Goal: Task Accomplishment & Management: Use online tool/utility

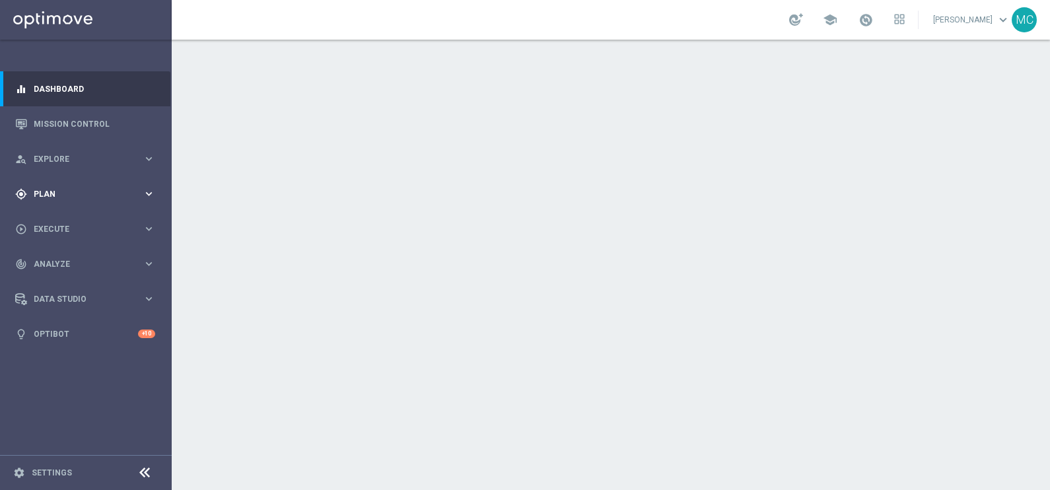
click at [147, 196] on icon "keyboard_arrow_right" at bounding box center [149, 194] width 13 height 13
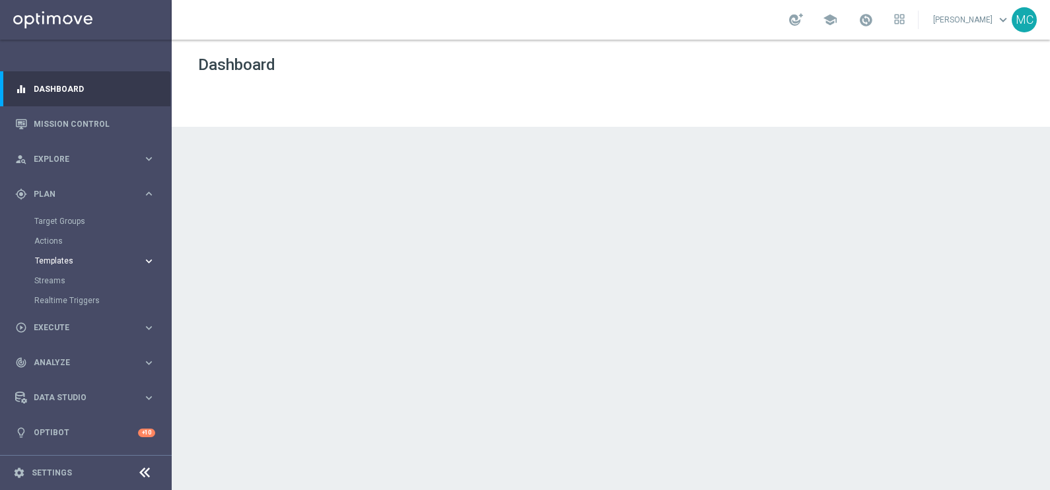
click at [149, 260] on icon "keyboard_arrow_right" at bounding box center [149, 261] width 13 height 13
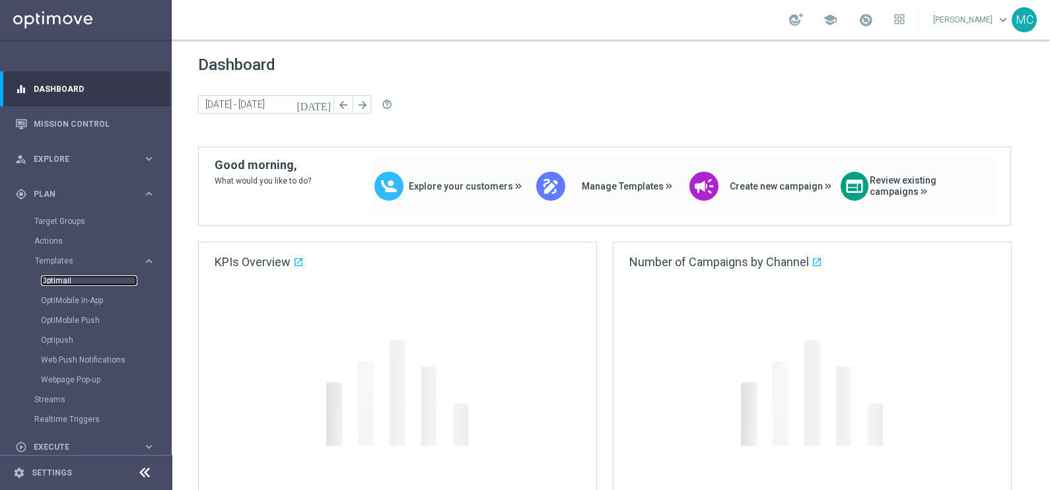
click at [49, 281] on link "Optimail" at bounding box center [89, 280] width 96 height 11
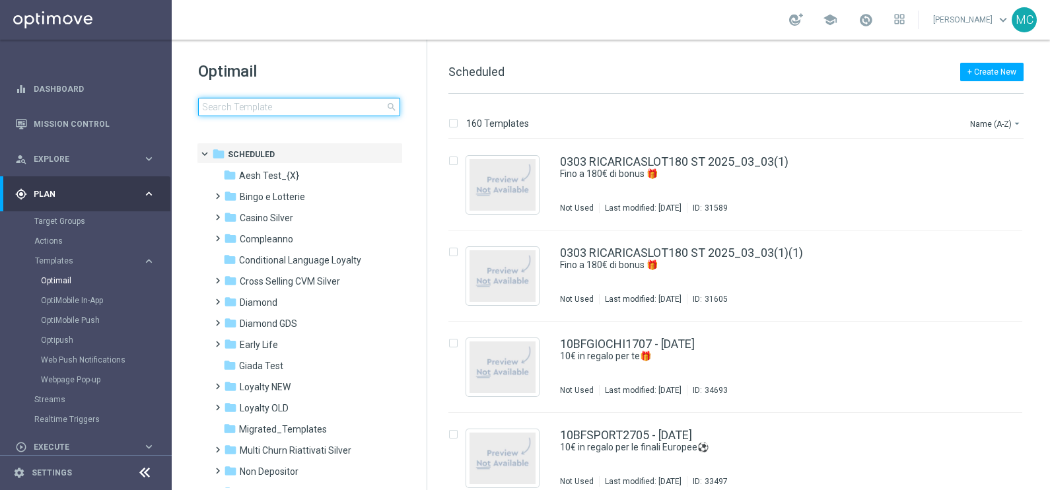
click at [216, 109] on input at bounding box center [299, 107] width 202 height 18
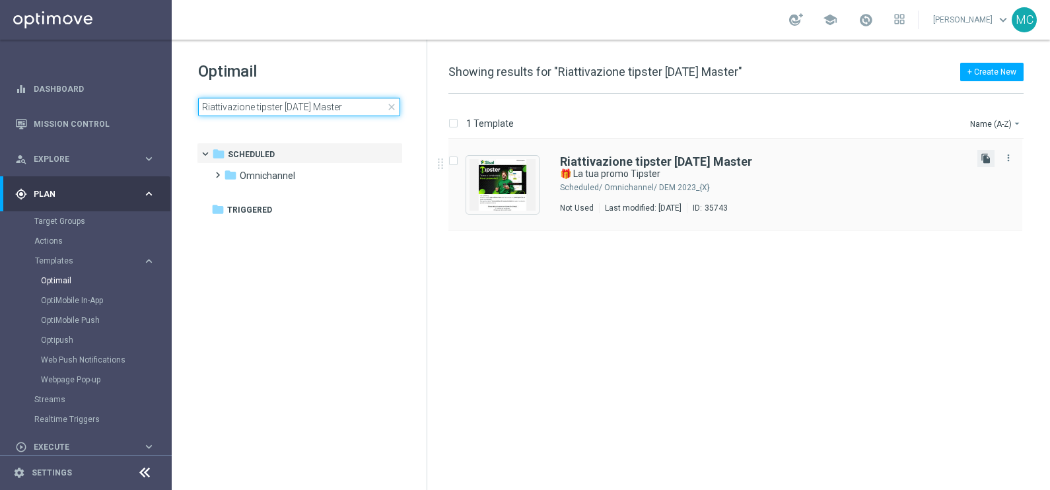
type input "Riattivazione tipster [DATE] Master"
click at [982, 155] on icon "file_copy" at bounding box center [986, 158] width 11 height 11
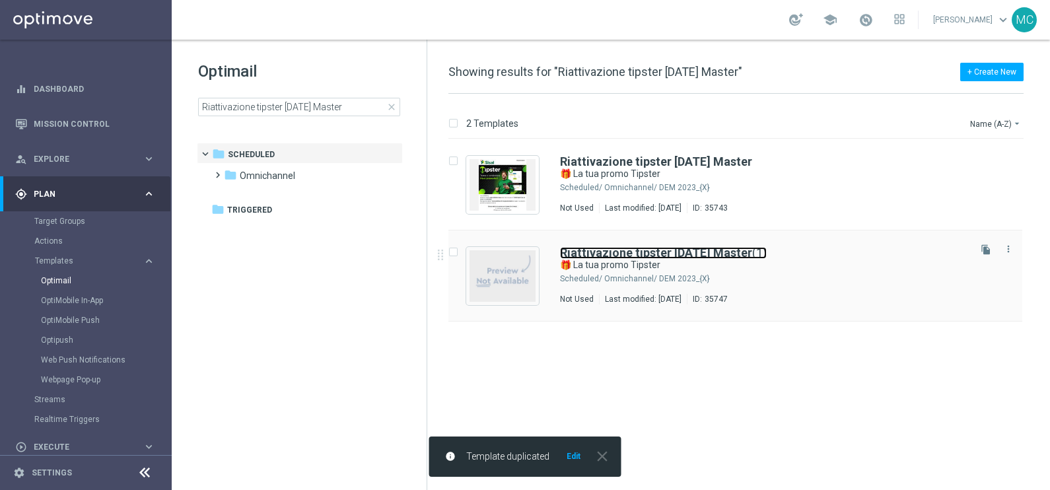
click at [670, 251] on b "Riattivazione tipster [DATE] Master" at bounding box center [656, 253] width 192 height 14
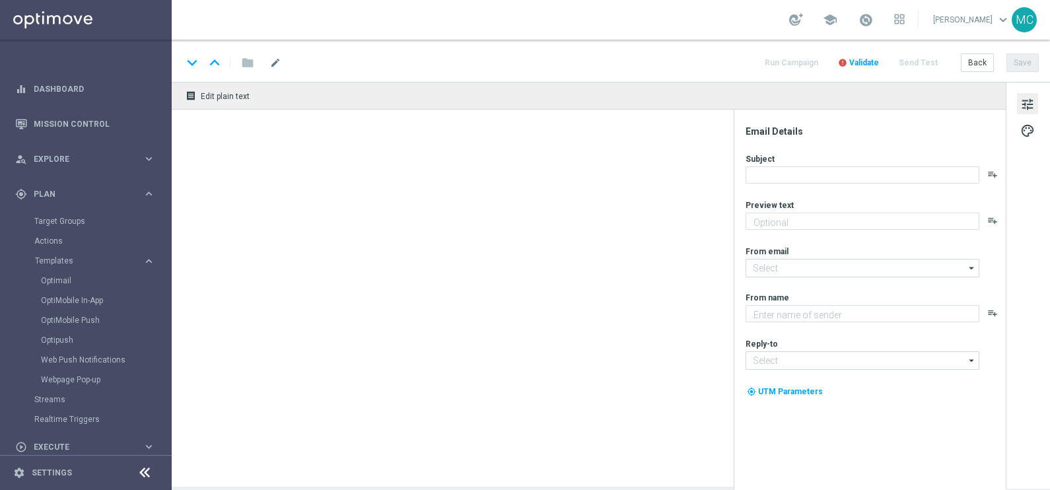
type textarea "Sblocca la tua Freebet e un [PERSON_NAME] bonus"
type input "[EMAIL_ADDRESS][DOMAIN_NAME]"
type textarea "Sisal"
type input "[EMAIL_ADDRESS][DOMAIN_NAME]"
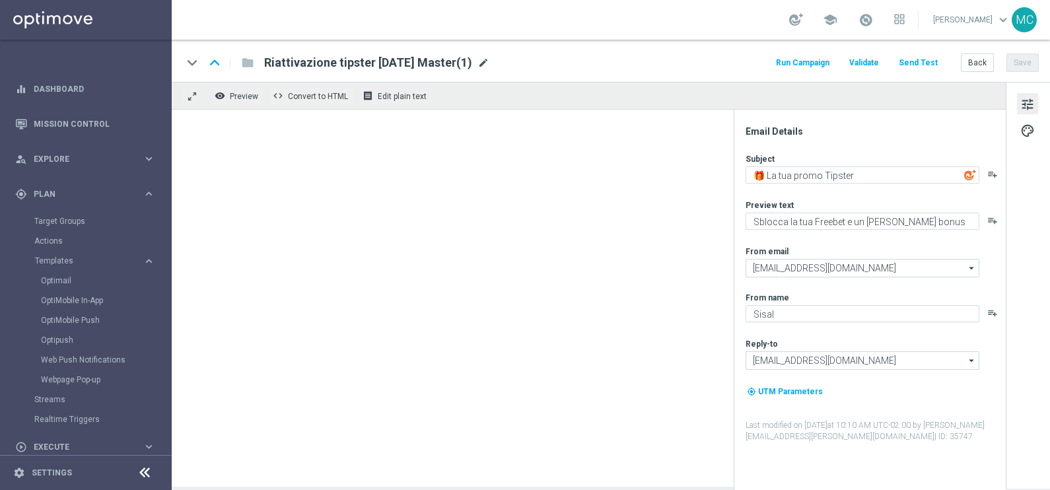
click at [490, 63] on span "mode_edit" at bounding box center [484, 63] width 12 height 12
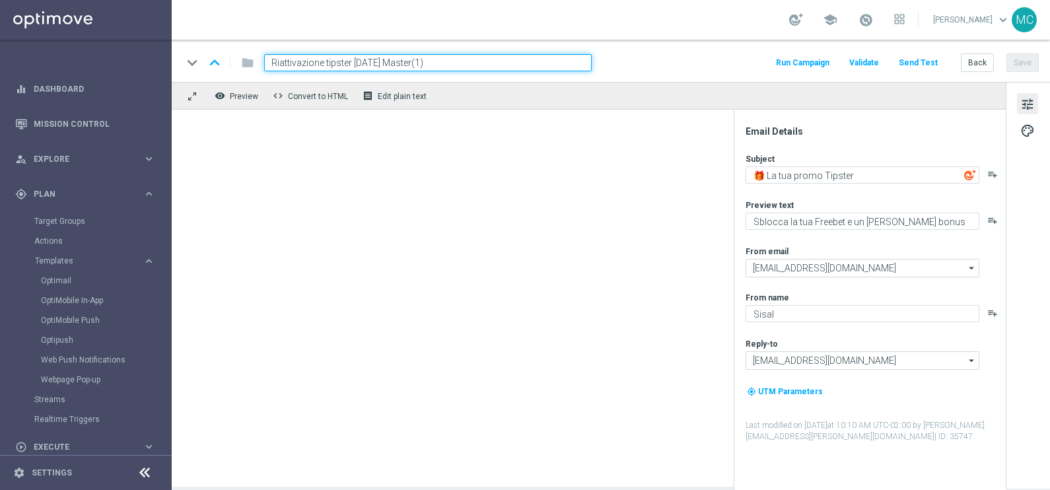
drag, startPoint x: 445, startPoint y: 60, endPoint x: 408, endPoint y: 56, distance: 37.2
click at [402, 61] on input "Riattivazione tipster 29.08.2025 Master(1)" at bounding box center [428, 62] width 328 height 17
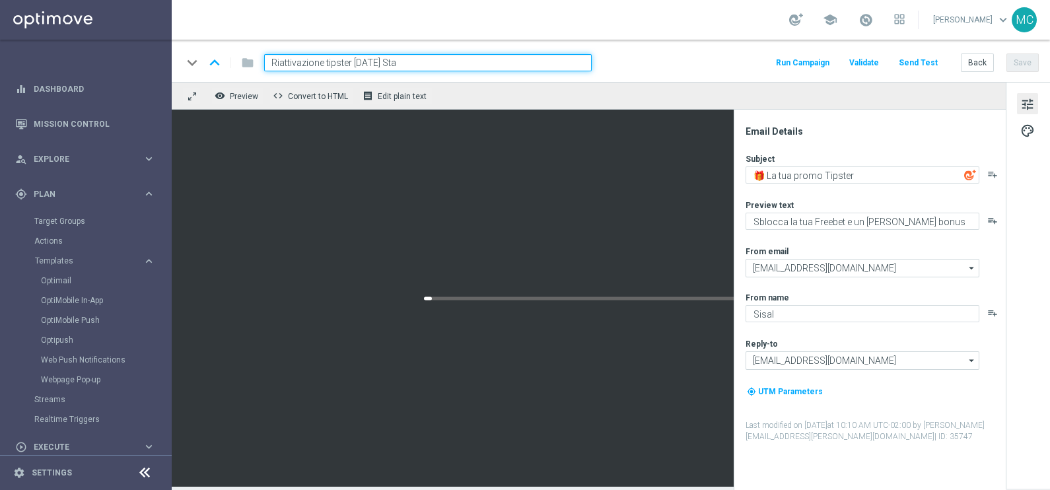
type input "Riattivazione tipster [DATE] Star"
click at [468, 63] on input "Riattivazione tipster [DATE] Star" at bounding box center [428, 62] width 328 height 17
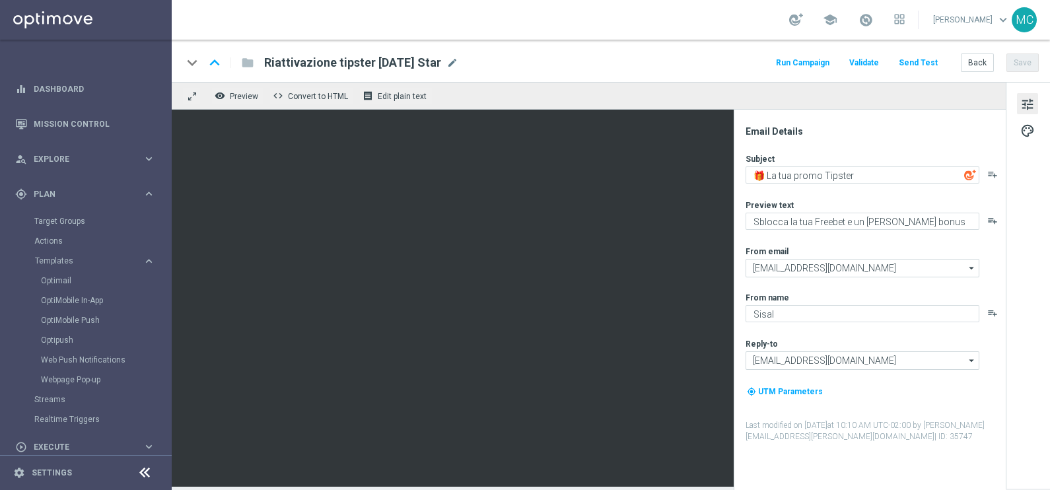
click at [478, 22] on div "school Mauro Cesari keyboard_arrow_down MC" at bounding box center [611, 20] width 879 height 40
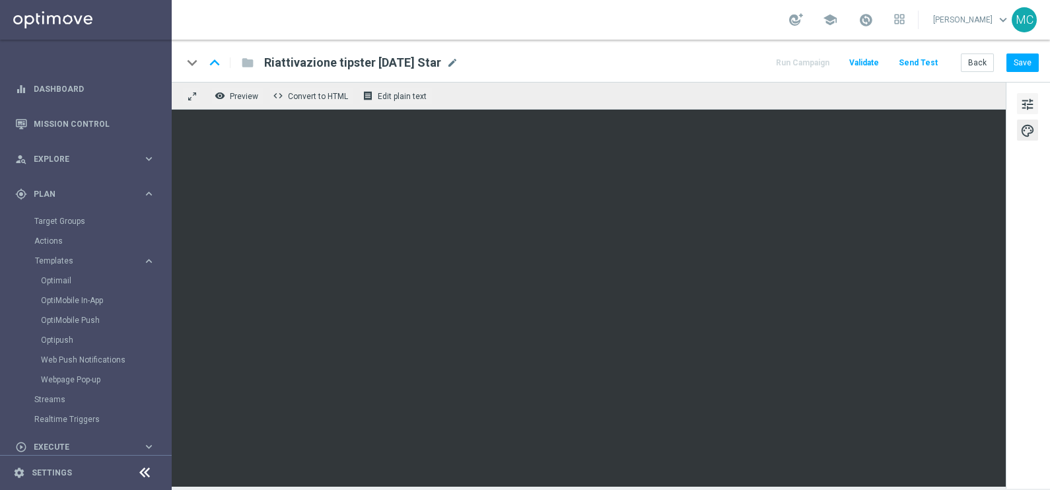
click at [1026, 104] on span "tune" at bounding box center [1028, 104] width 15 height 17
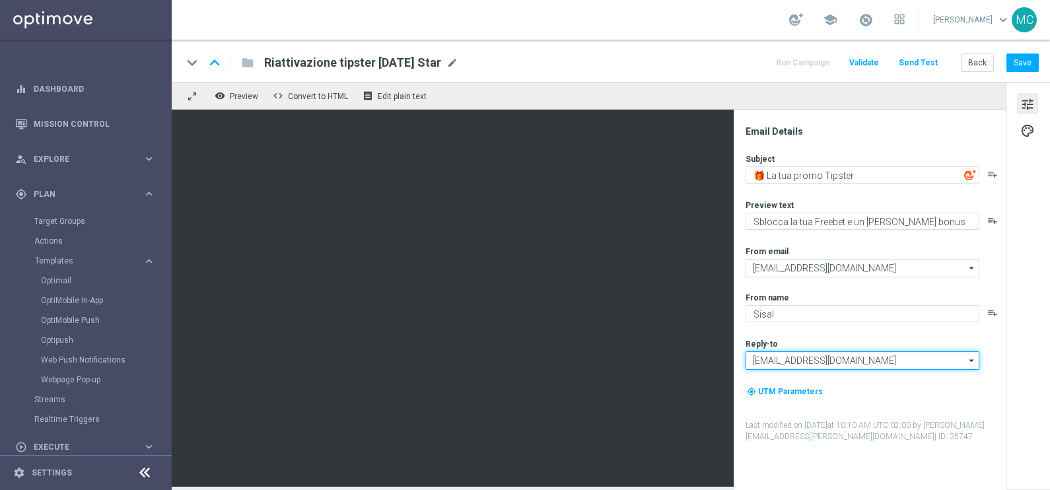
click at [824, 361] on input "[EMAIL_ADDRESS][DOMAIN_NAME]" at bounding box center [863, 360] width 234 height 18
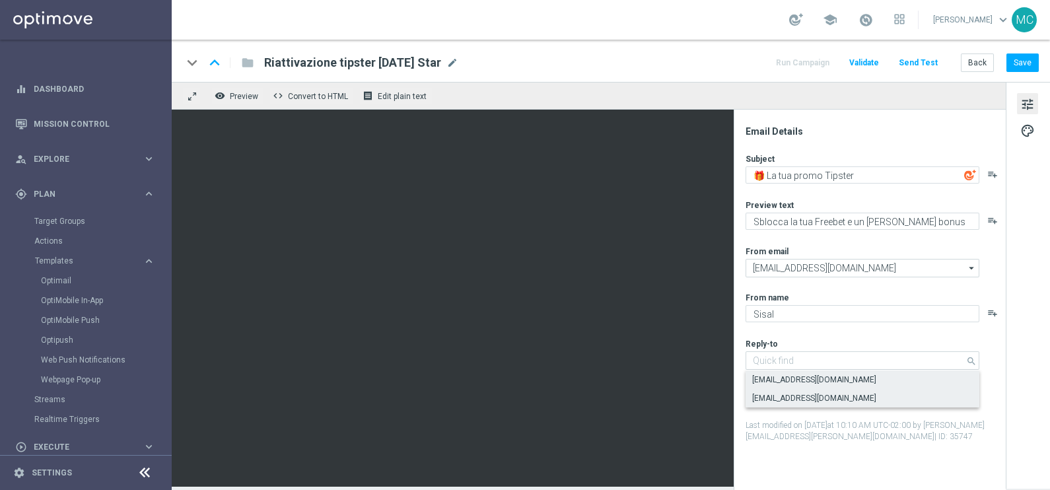
click at [793, 396] on div "[EMAIL_ADDRESS][DOMAIN_NAME]" at bounding box center [814, 398] width 124 height 12
type input "[EMAIL_ADDRESS][DOMAIN_NAME]"
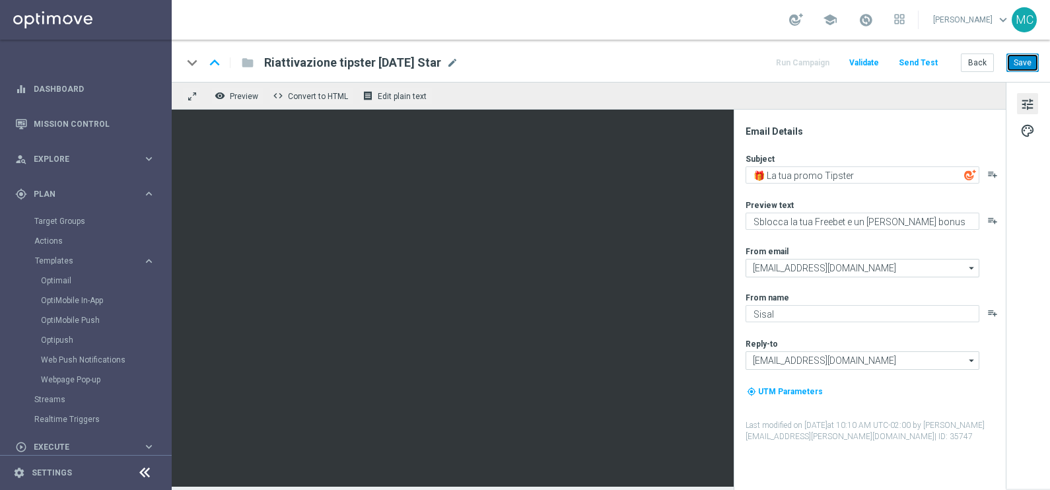
click at [1014, 56] on button "Save" at bounding box center [1023, 63] width 32 height 18
click at [986, 56] on button "Back" at bounding box center [977, 63] width 33 height 18
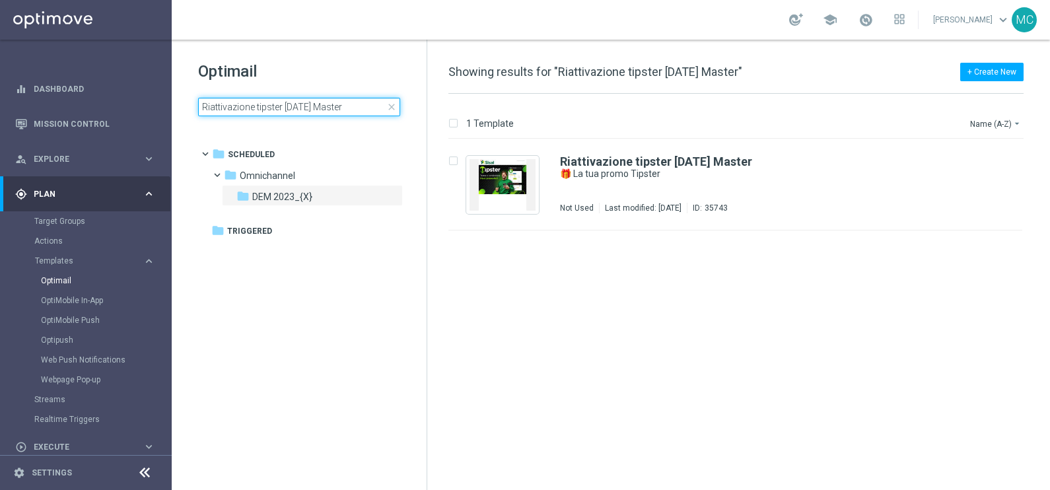
click at [365, 106] on input "Riattivazione tipster [DATE] Master" at bounding box center [299, 107] width 202 height 18
type input "Riattivazione tipster [DATE]"
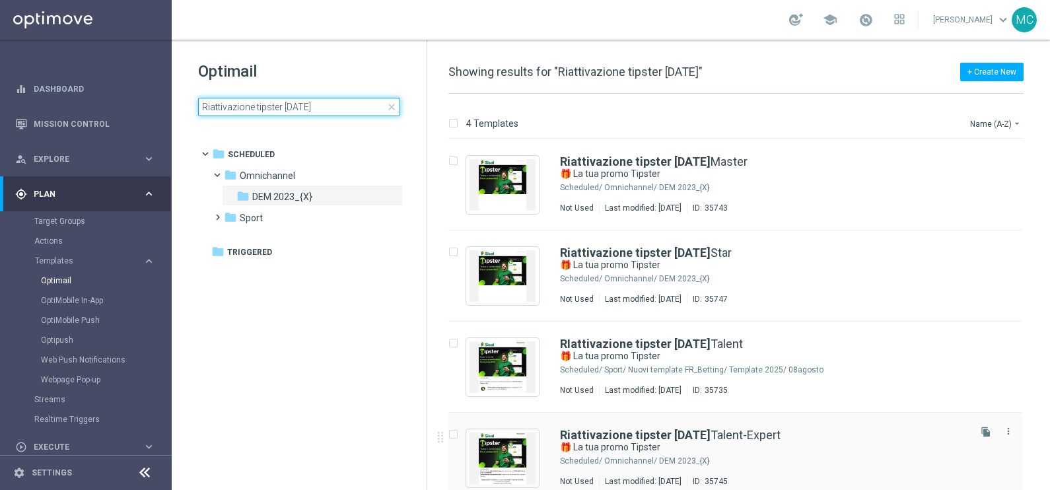
scroll to position [13, 0]
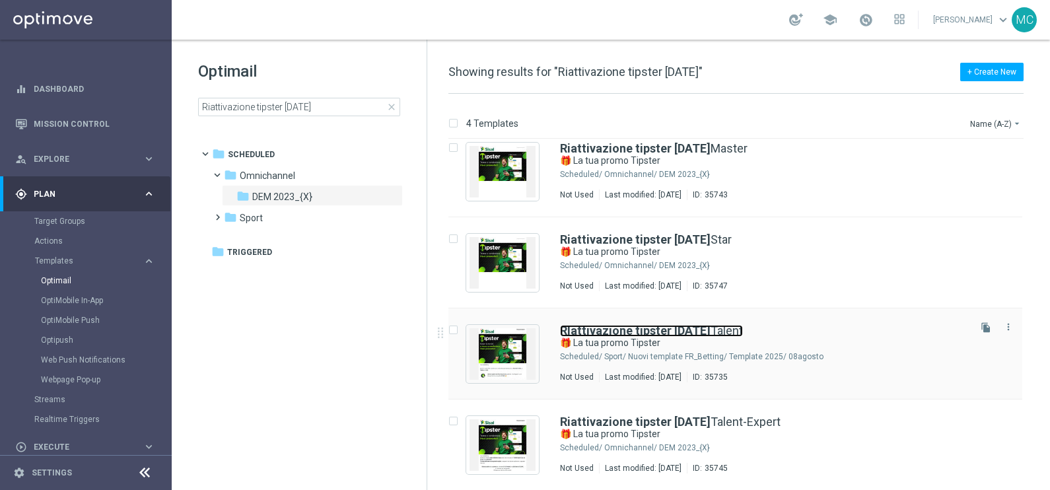
click at [711, 334] on b "RIattivazione tipster [DATE]" at bounding box center [635, 331] width 151 height 14
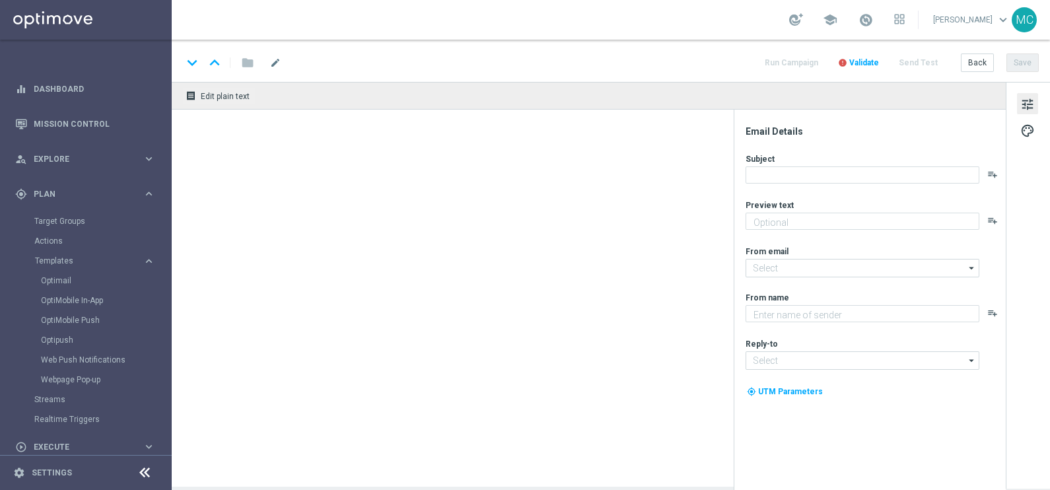
type textarea "Torna su Tipster e sblocca la tua promo!"
type input "[EMAIL_ADDRESS][DOMAIN_NAME]"
type textarea "Sisal"
type input "[EMAIL_ADDRESS][DOMAIN_NAME]"
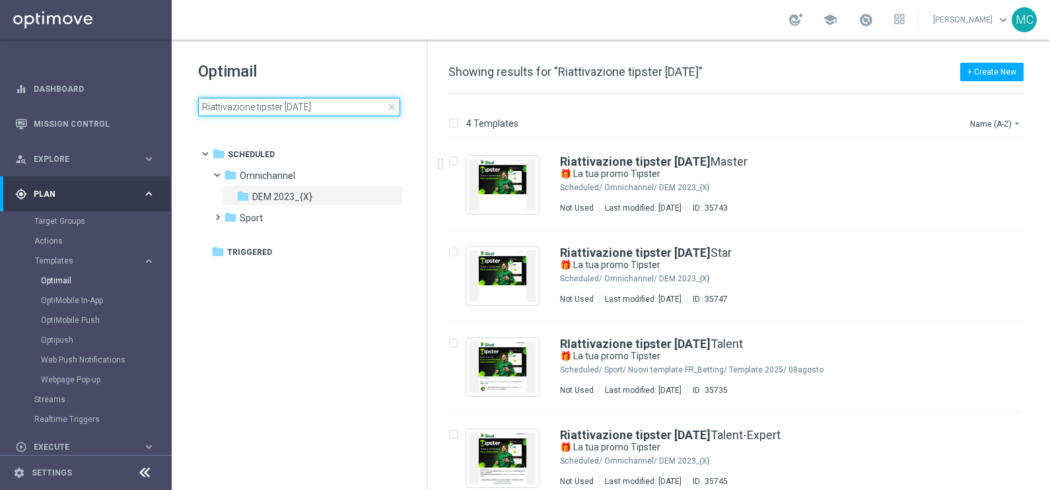
drag, startPoint x: 336, startPoint y: 108, endPoint x: 287, endPoint y: 103, distance: 49.2
click at [287, 103] on input "Riattivazione tipster [DATE]" at bounding box center [299, 107] width 202 height 18
type input "Riattivazione tipster"
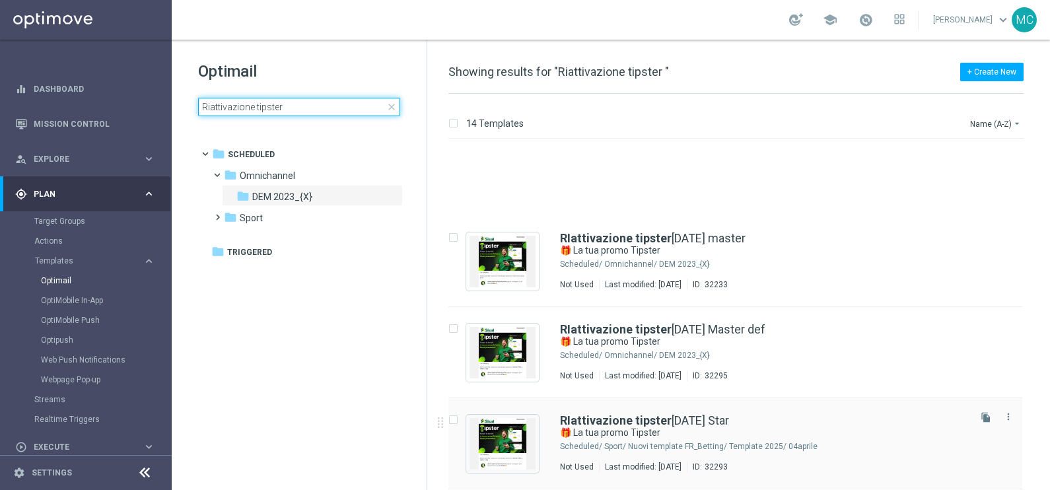
scroll to position [330, 0]
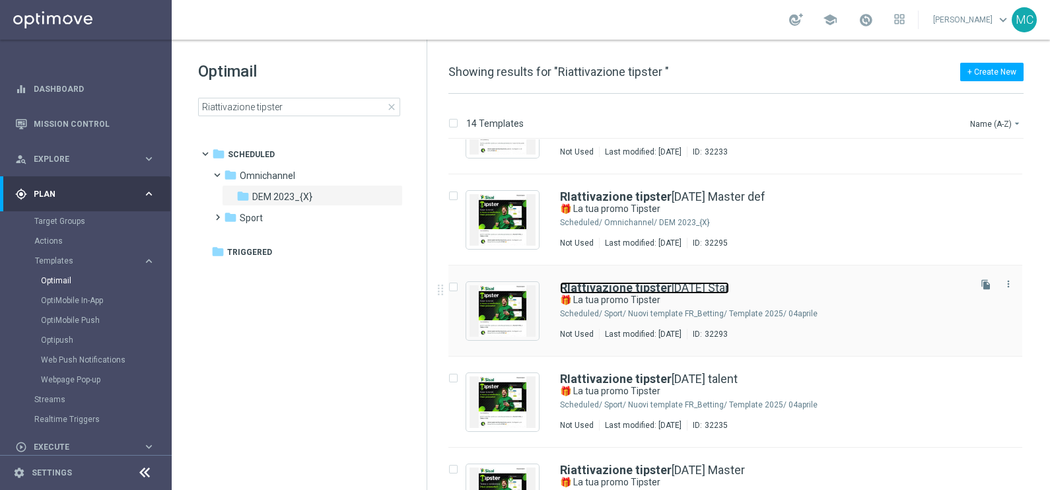
click at [696, 289] on link "RIattivazione tipster [DATE] Star" at bounding box center [644, 288] width 169 height 12
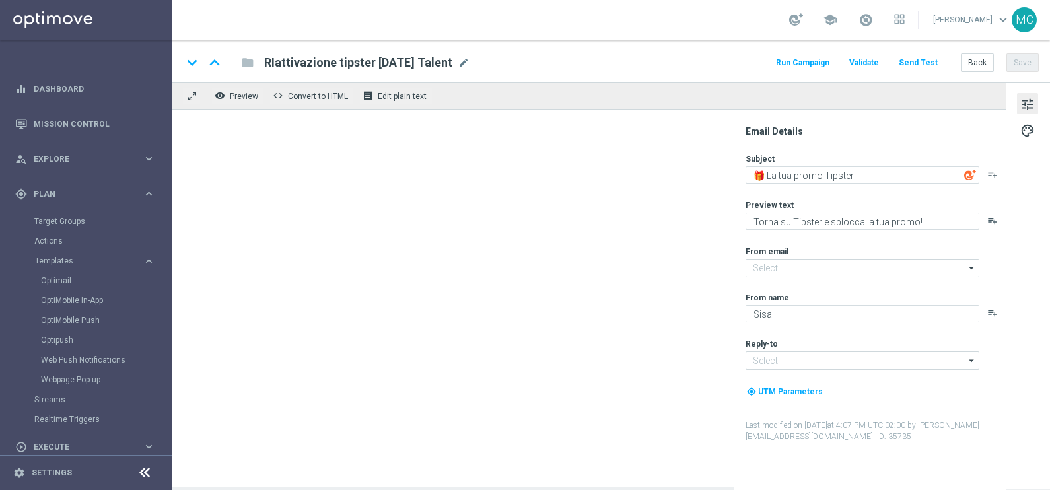
type input "[EMAIL_ADDRESS][DOMAIN_NAME]"
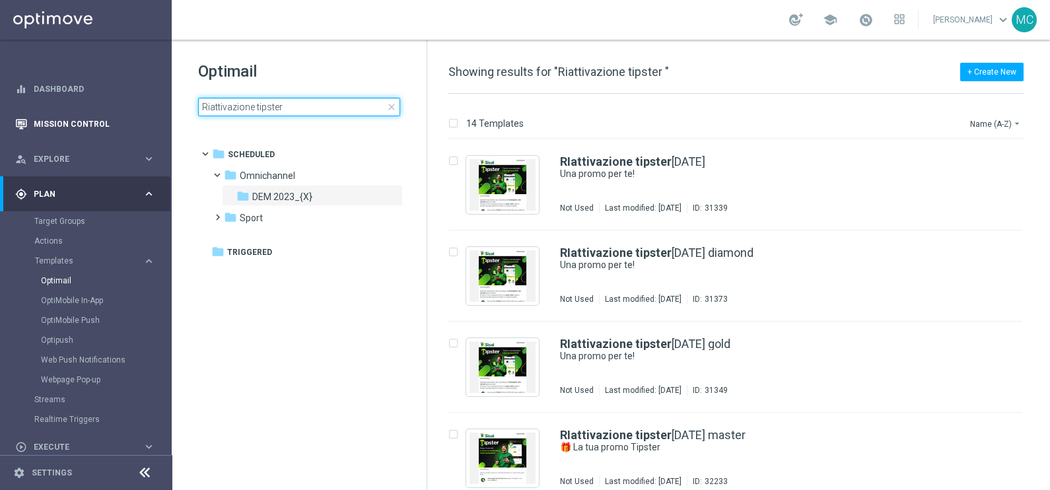
drag, startPoint x: 320, startPoint y: 110, endPoint x: 135, endPoint y: 108, distance: 185.6
click at [135, 108] on main "equalizer Dashboard Mission Control" at bounding box center [525, 245] width 1050 height 490
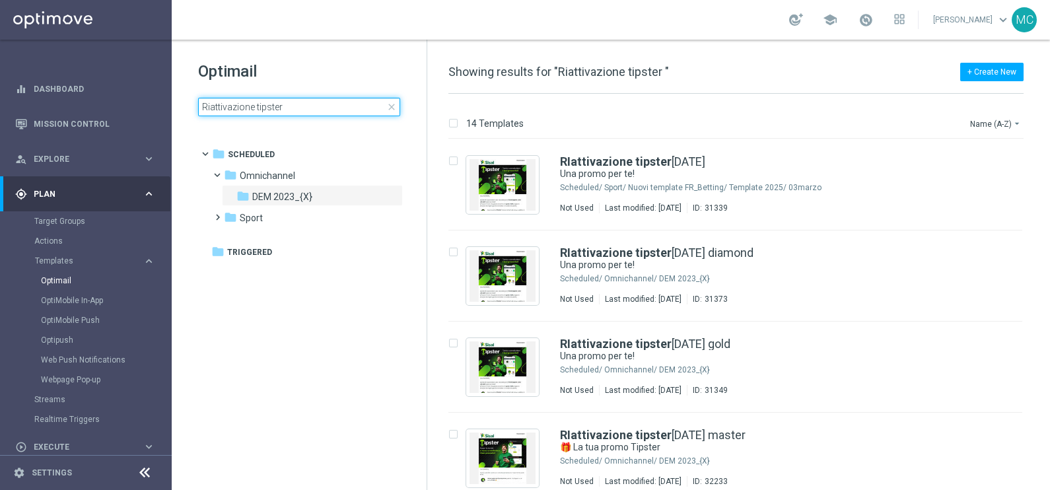
click at [321, 109] on input "Riattivazione tipster" at bounding box center [299, 107] width 202 height 18
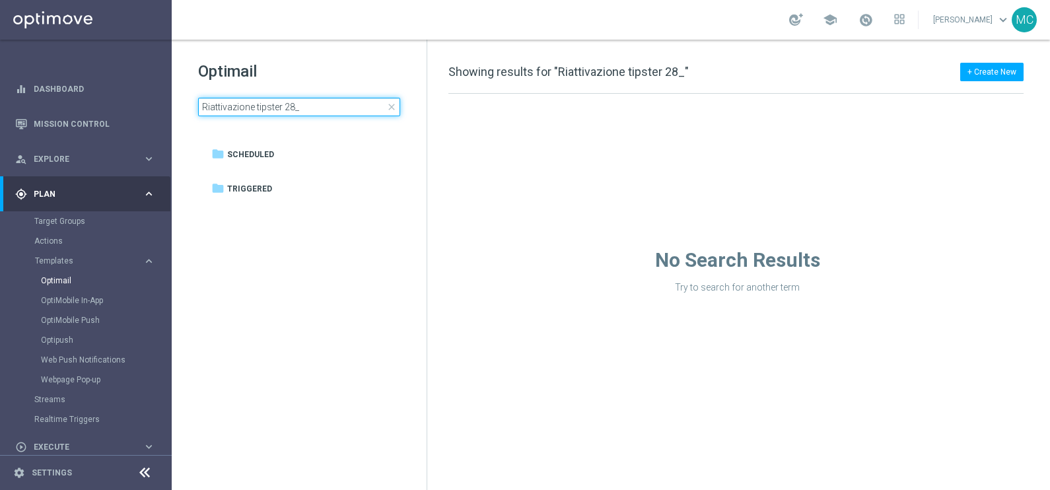
type input "Riattivazione tipster 28"
drag, startPoint x: 249, startPoint y: 106, endPoint x: 203, endPoint y: 104, distance: 46.3
click at [203, 104] on input "Riattivazione tipster 28" at bounding box center [299, 107] width 202 height 18
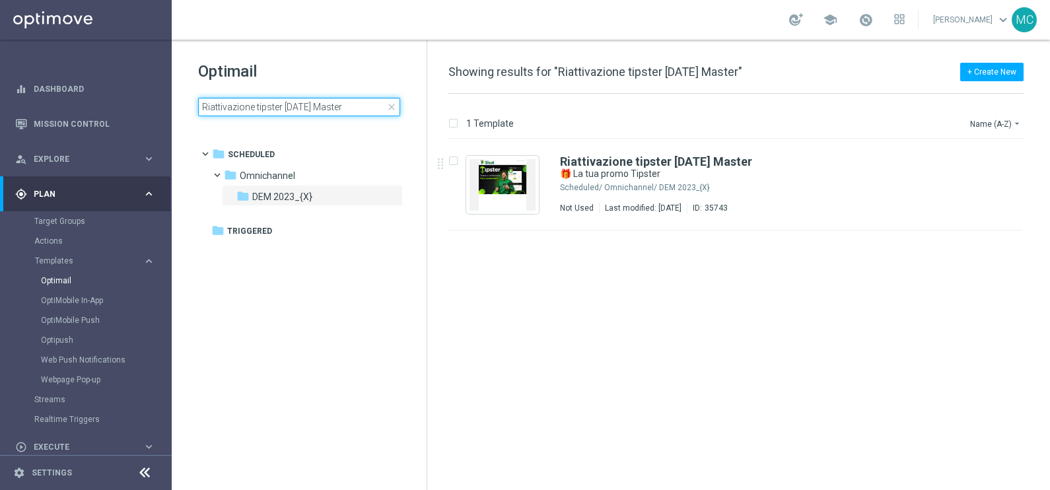
drag, startPoint x: 369, startPoint y: 105, endPoint x: 333, endPoint y: 104, distance: 35.7
click at [333, 104] on input "Riattivazione tipster [DATE] Master" at bounding box center [299, 107] width 202 height 18
type input "Riattivazione tipster [DATE]"
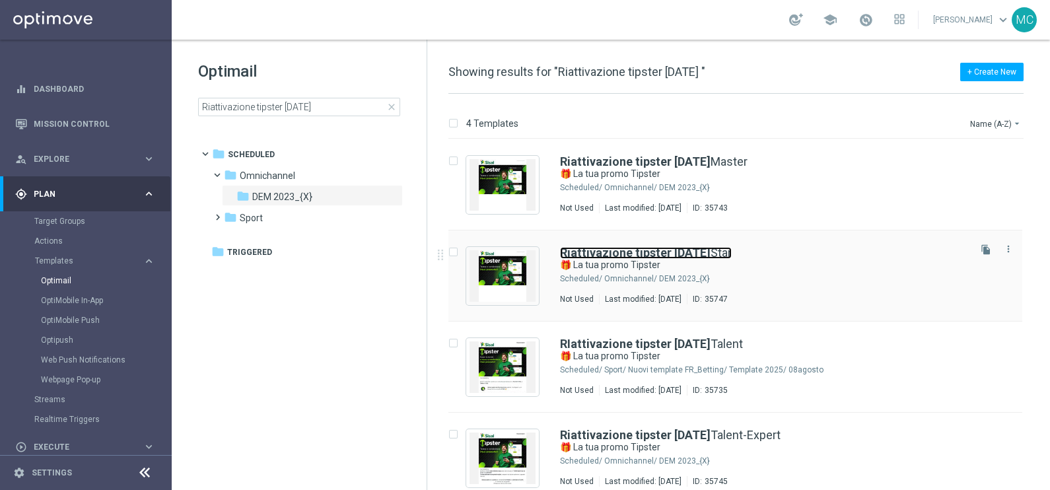
click at [694, 251] on b "Riattivazione tipster [DATE]" at bounding box center [635, 253] width 151 height 14
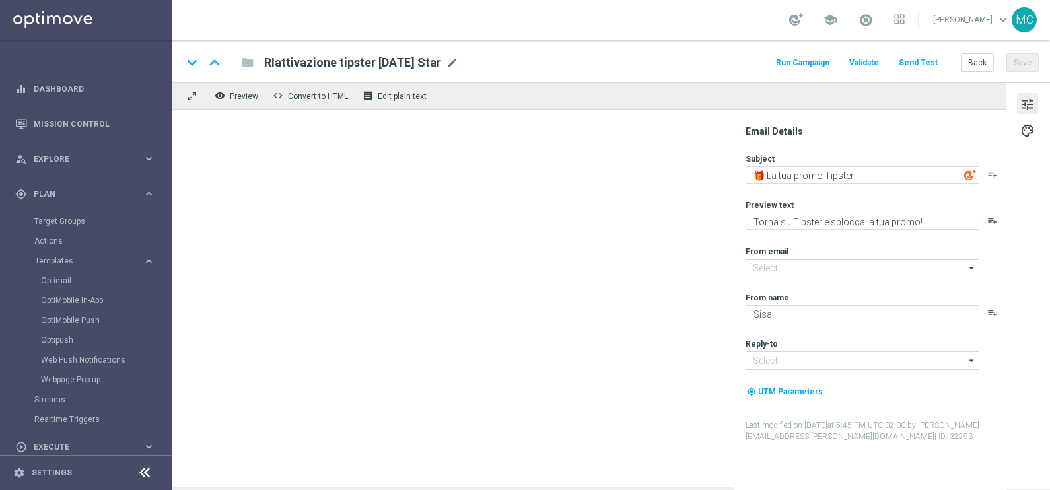
type input "[EMAIL_ADDRESS][DOMAIN_NAME]"
type textarea "Sblocca la tua Freebet e un [PERSON_NAME] bonus"
type input "[EMAIL_ADDRESS][DOMAIN_NAME]"
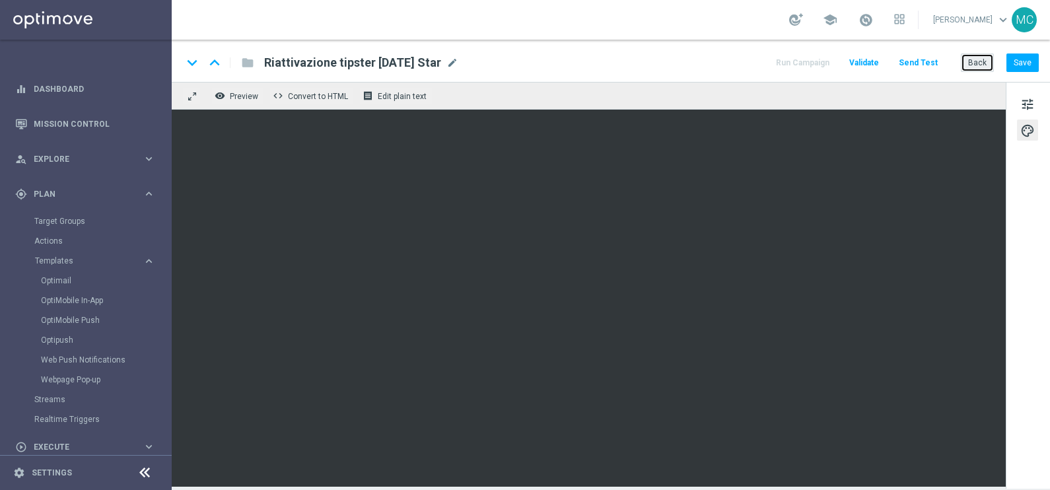
click at [981, 63] on button "Back" at bounding box center [977, 63] width 33 height 18
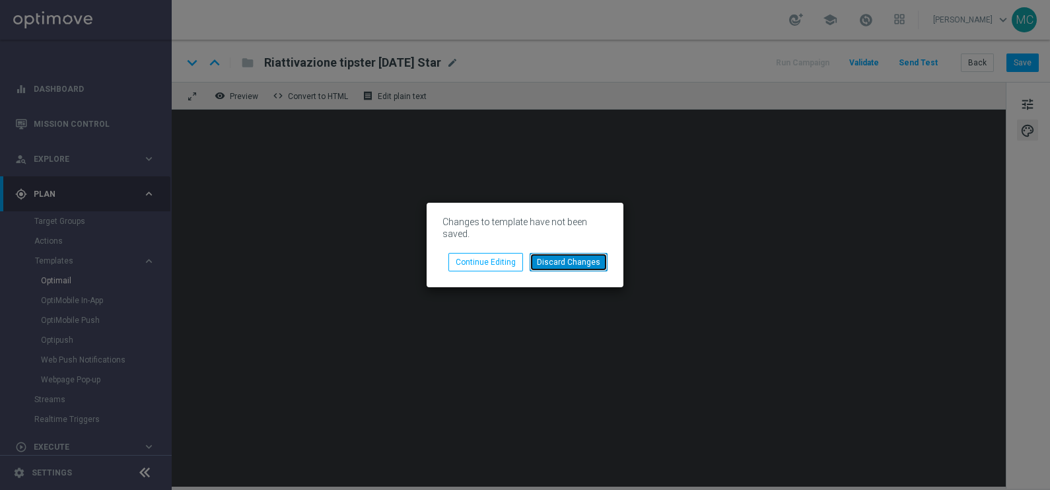
click at [557, 267] on button "Discard Changes" at bounding box center [569, 262] width 78 height 18
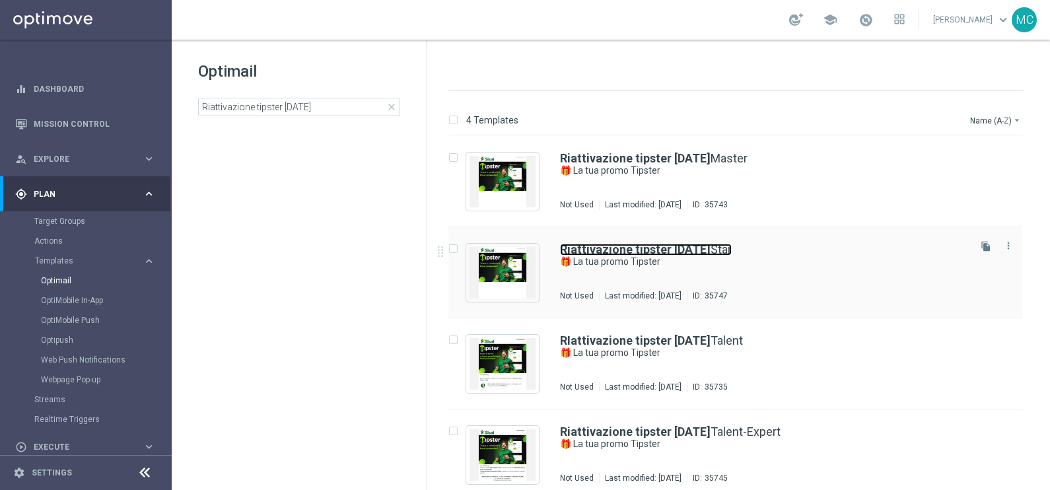
click at [678, 254] on b "Riattivazione tipster [DATE]" at bounding box center [635, 249] width 151 height 14
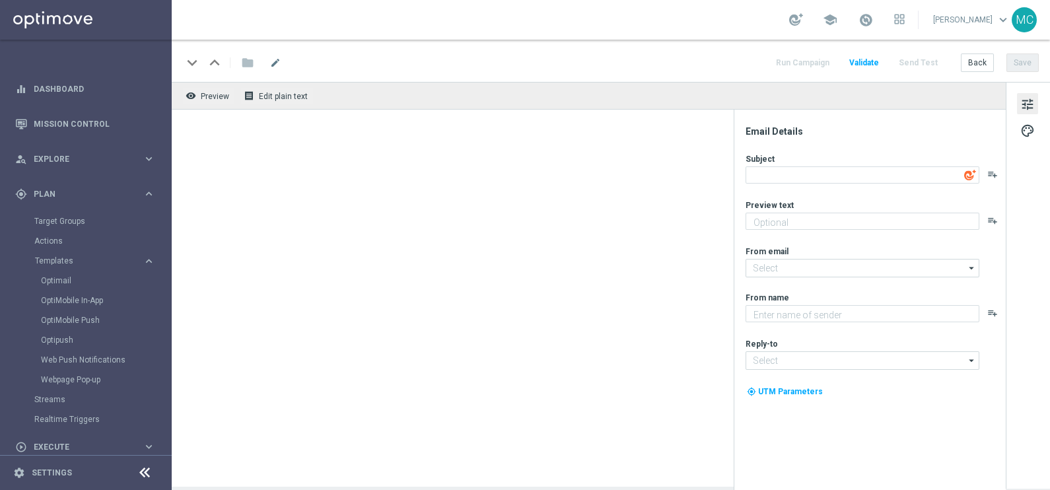
type input "[EMAIL_ADDRESS][DOMAIN_NAME]"
type textarea "Sisal"
type textarea "🎁 La tua promo Tipster"
type textarea "Sblocca la tua Freebet e un [PERSON_NAME] bonus"
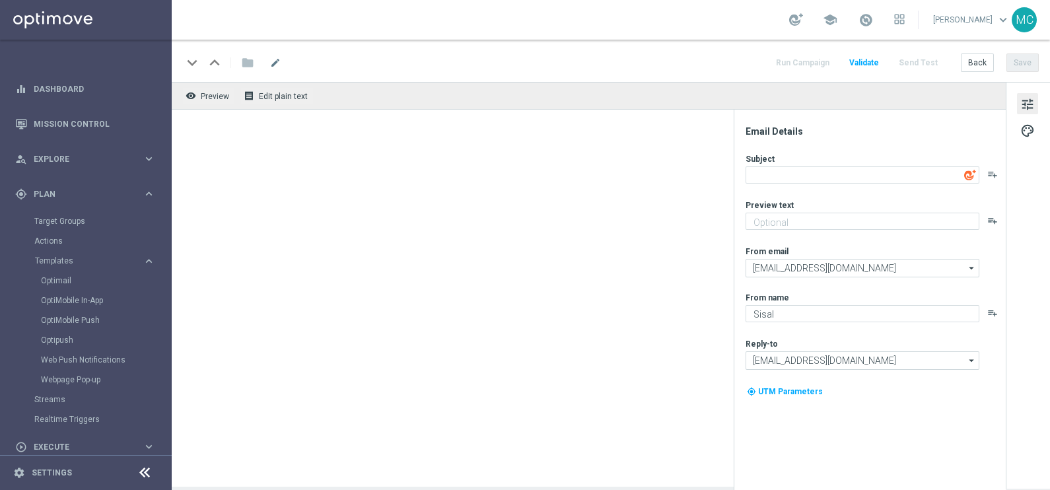
type input "[EMAIL_ADDRESS][DOMAIN_NAME]"
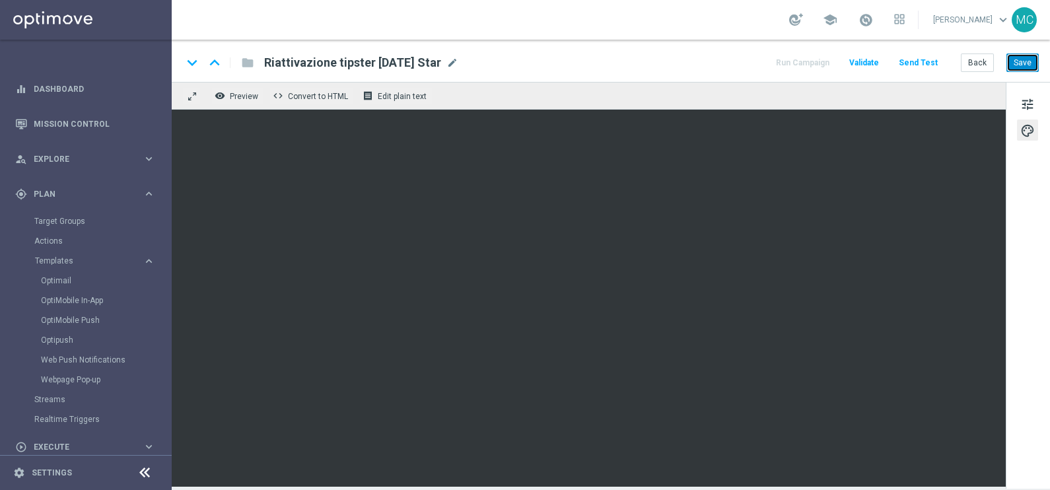
click at [1013, 71] on button "Save" at bounding box center [1023, 63] width 32 height 18
click at [971, 60] on button "Back" at bounding box center [977, 63] width 33 height 18
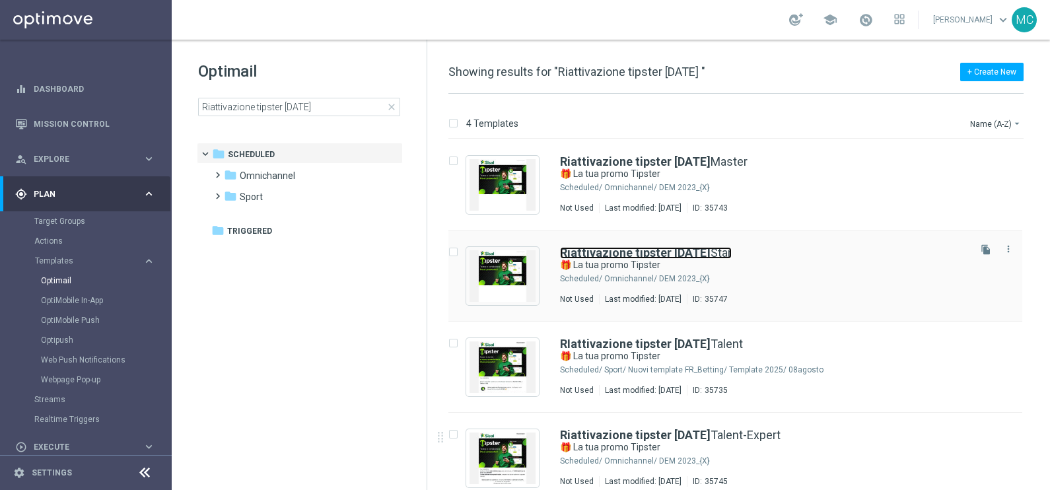
click at [684, 254] on b "Riattivazione tipster [DATE]" at bounding box center [635, 253] width 151 height 14
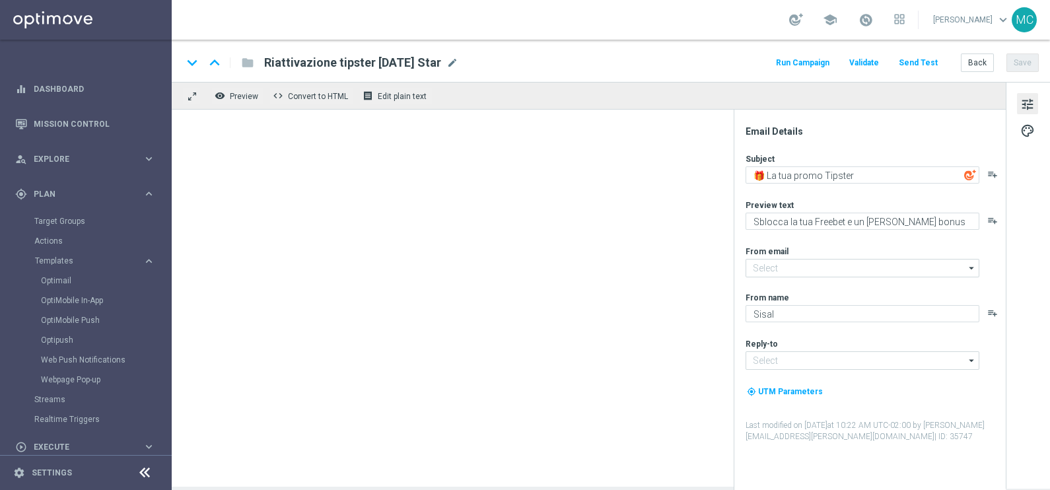
type input "[EMAIL_ADDRESS][DOMAIN_NAME]"
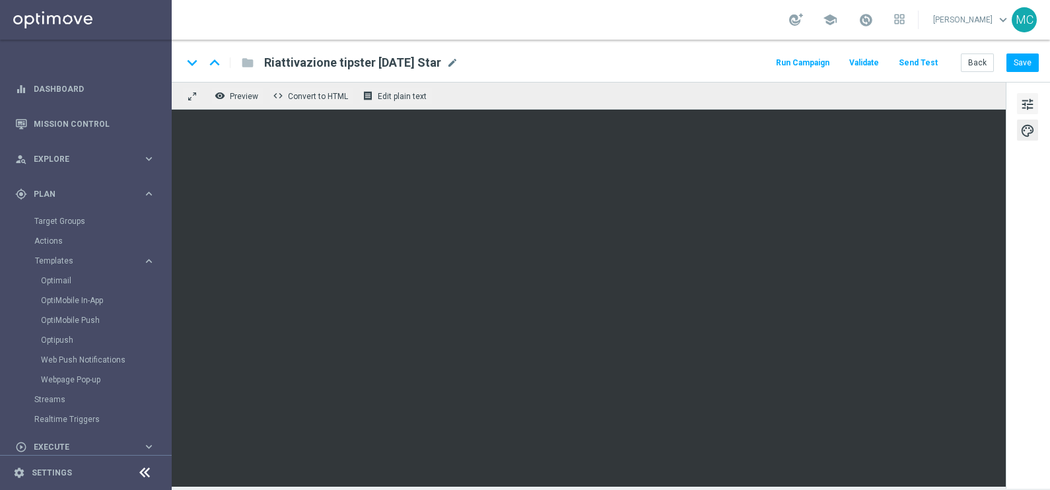
click at [1025, 100] on span "tune" at bounding box center [1028, 104] width 15 height 17
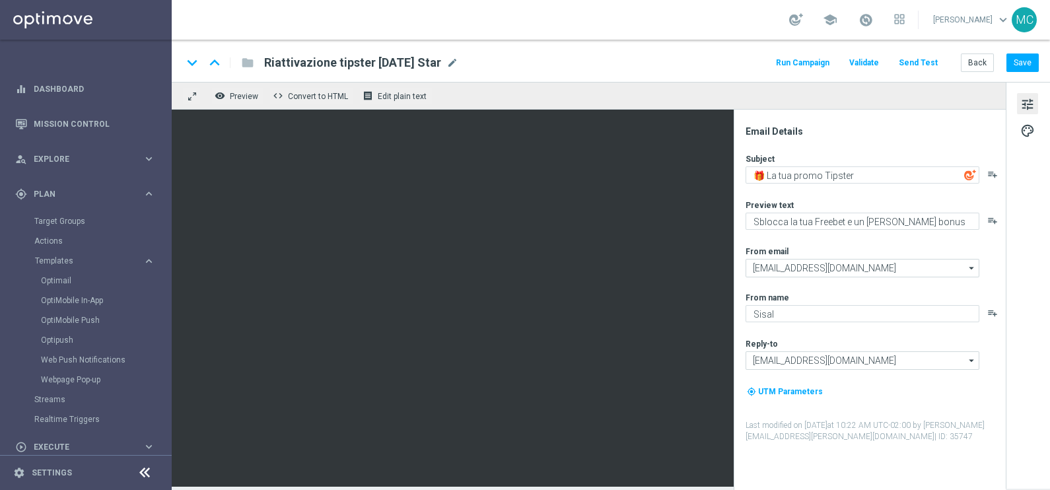
click at [918, 406] on div "my_location UTM Parameters" at bounding box center [875, 396] width 259 height 25
